Goal: Task Accomplishment & Management: Use online tool/utility

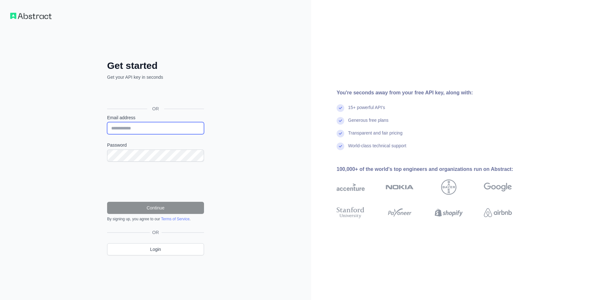
click at [136, 126] on input "Email address" at bounding box center [155, 128] width 97 height 12
click at [158, 127] on input "Email address" at bounding box center [155, 128] width 97 height 12
click at [138, 130] on input "Email address" at bounding box center [155, 128] width 97 height 12
click at [209, 97] on div "Get started Get your API key in seconds OR Email address Password Continue By s…" at bounding box center [155, 163] width 122 height 206
click at [182, 93] on div "Войти с аккаунтом Google (откроется в новой вкладке)" at bounding box center [155, 94] width 96 height 14
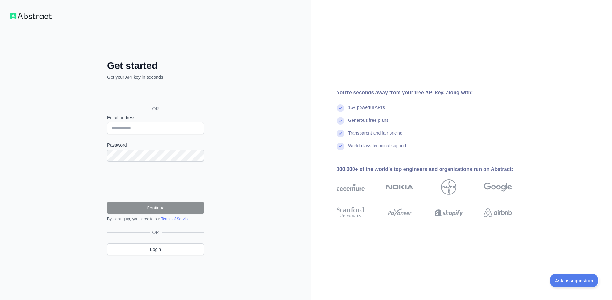
click at [160, 97] on div "Войти с аккаунтом Google (откроется в новой вкладке)" at bounding box center [155, 94] width 96 height 14
click at [150, 128] on input "Email address" at bounding box center [155, 128] width 97 height 12
type input "***"
click at [164, 95] on div "Войти с аккаунтом Google (откроется в новой вкладке)" at bounding box center [155, 94] width 96 height 14
click at [127, 131] on input "***" at bounding box center [155, 128] width 97 height 12
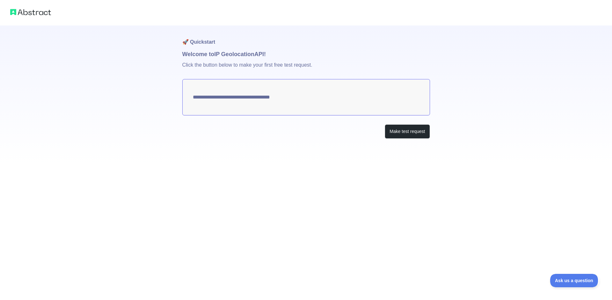
type textarea "**********"
click at [402, 134] on button "Make test request" at bounding box center [407, 131] width 45 height 14
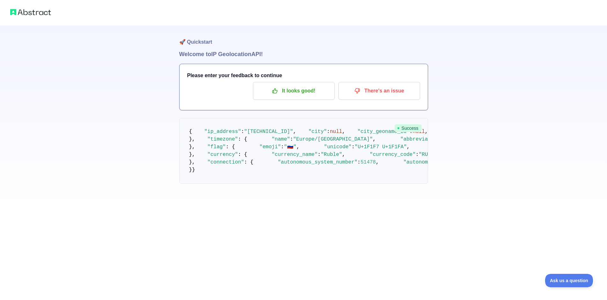
scroll to position [12, 0]
click at [306, 85] on p "It looks good!" at bounding box center [294, 90] width 72 height 11
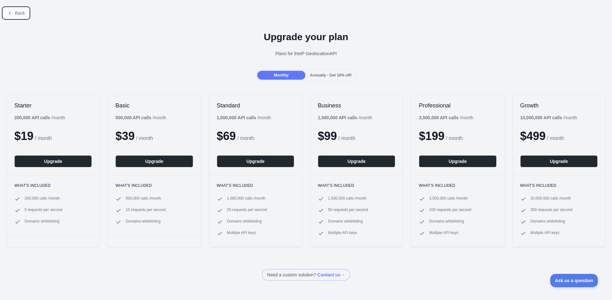
click at [18, 14] on span "Back" at bounding box center [20, 13] width 10 height 5
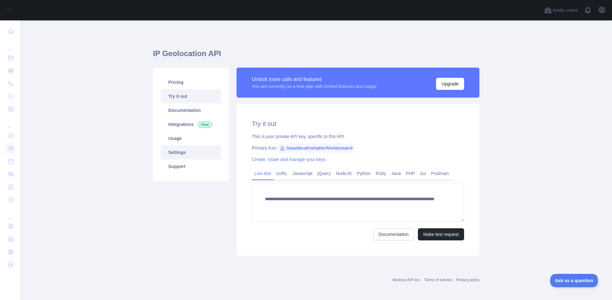
click at [188, 153] on link "Settings" at bounding box center [191, 152] width 61 height 14
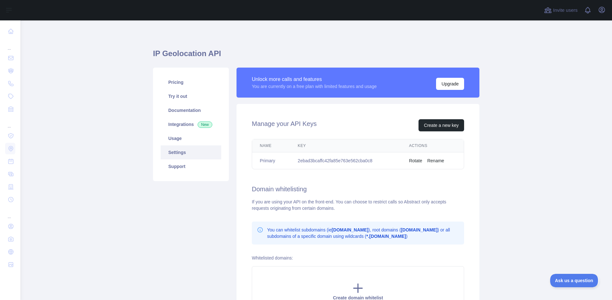
click at [324, 157] on td "2ebad3bcaffc42fa85e763e562cba0c8" at bounding box center [345, 160] width 111 height 17
click at [321, 162] on td "2ebad3bcaffc42fa85e763e562cba0c8" at bounding box center [345, 160] width 111 height 17
copy td "2ebad3bcaffc42fa85e763e562cba0c8"
click at [197, 143] on link "Usage" at bounding box center [191, 138] width 61 height 14
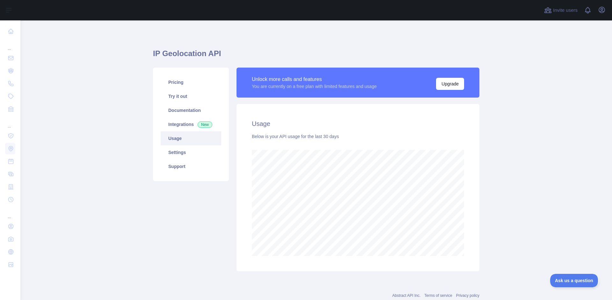
scroll to position [280, 586]
click at [181, 127] on link "Integrations New" at bounding box center [191, 124] width 61 height 14
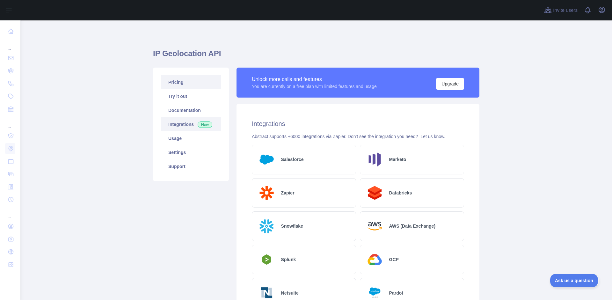
click at [183, 81] on link "Pricing" at bounding box center [191, 82] width 61 height 14
